Goal: Task Accomplishment & Management: Use online tool/utility

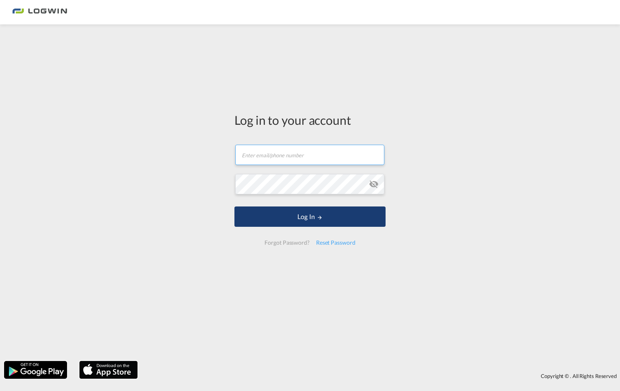
type input "annika.gebhard@logwin-logistics.com"
click at [287, 218] on button "Log In" at bounding box center [309, 216] width 151 height 20
